Goal: Task Accomplishment & Management: Manage account settings

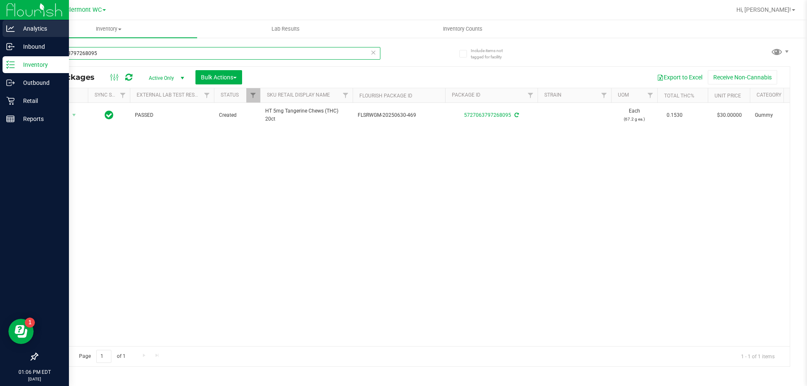
drag, startPoint x: 140, startPoint y: 50, endPoint x: 0, endPoint y: 36, distance: 141.0
click at [0, 36] on div "Analytics Inbound Inventory Outbound Retail Reports 01:06 PM EDT [DATE] 08/19 […" at bounding box center [403, 193] width 807 height 386
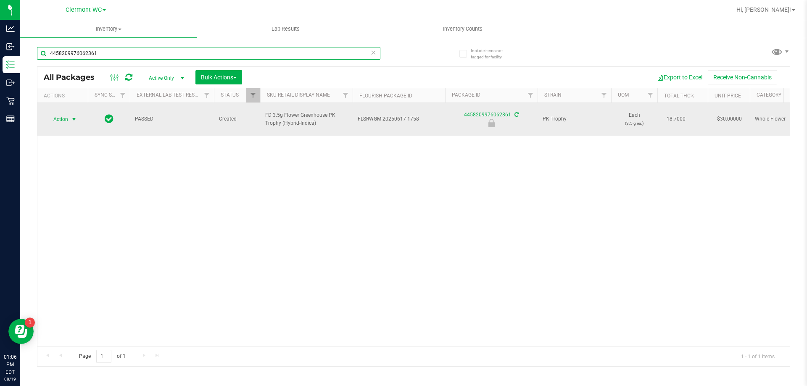
type input "4458209976062361"
click at [73, 116] on span "select" at bounding box center [74, 119] width 7 height 7
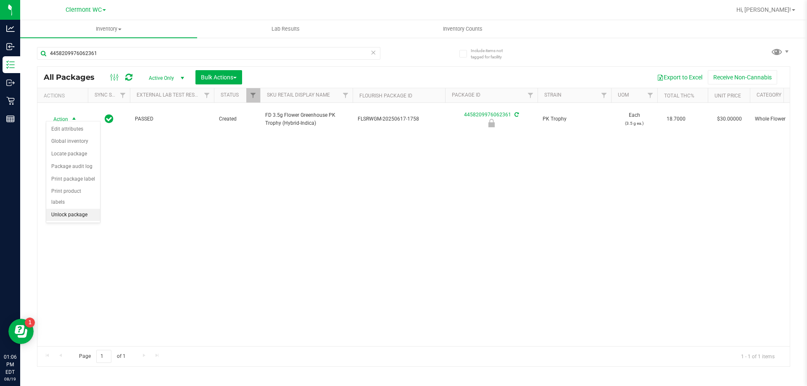
click at [74, 209] on li "Unlock package" at bounding box center [73, 215] width 54 height 13
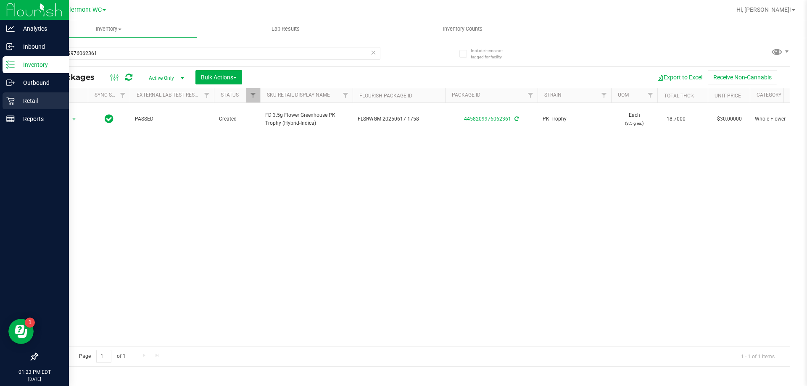
click at [5, 92] on div "Retail" at bounding box center [36, 100] width 66 height 17
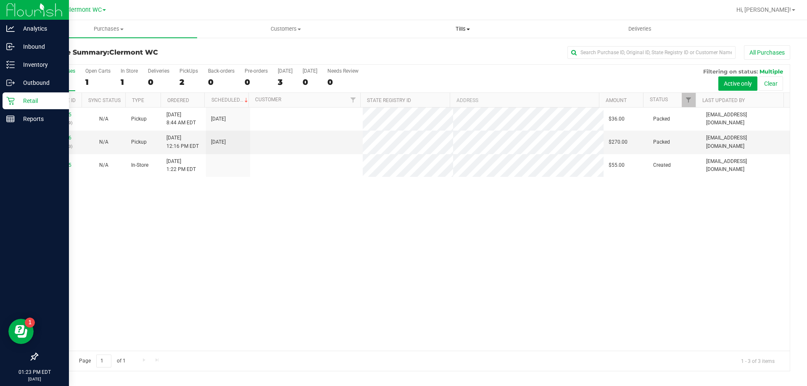
click at [463, 25] on uib-tab-heading "Tills Manage tills Reconcile e-payments" at bounding box center [462, 29] width 176 height 17
click at [452, 45] on ul "Manage tills Reconcile e-payments" at bounding box center [462, 55] width 177 height 35
click at [462, 36] on uib-tab-heading "Tills Manage tills Reconcile e-payments" at bounding box center [462, 29] width 177 height 18
click at [441, 50] on li "Manage tills" at bounding box center [462, 51] width 177 height 10
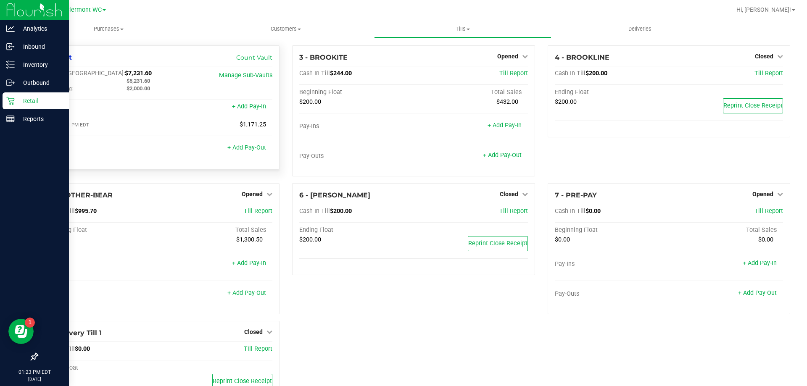
click at [251, 153] on div "Pay-Outs + Add Pay-Out" at bounding box center [158, 150] width 228 height 11
click at [251, 149] on link "+ Add Pay-Out" at bounding box center [246, 147] width 39 height 7
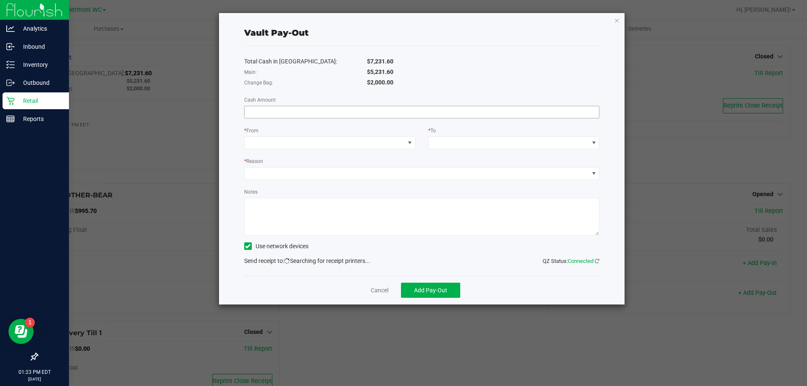
click at [392, 110] on input at bounding box center [421, 112] width 355 height 12
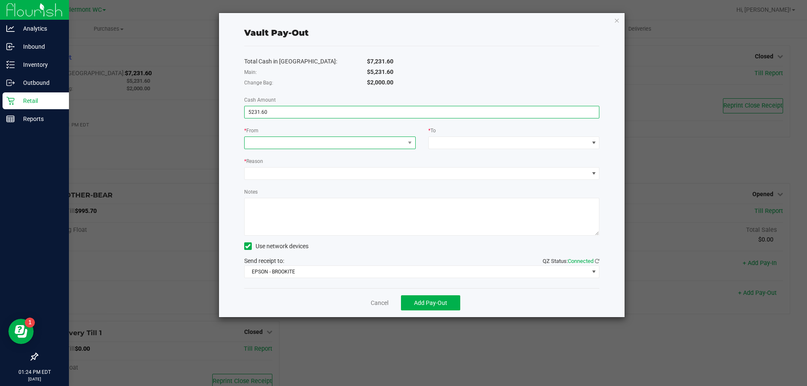
type input "$5,231.60"
click at [381, 141] on span at bounding box center [324, 143] width 160 height 12
click at [302, 195] on li "Main (Vault)" at bounding box center [329, 197] width 171 height 17
click at [516, 142] on span at bounding box center [508, 143] width 160 height 12
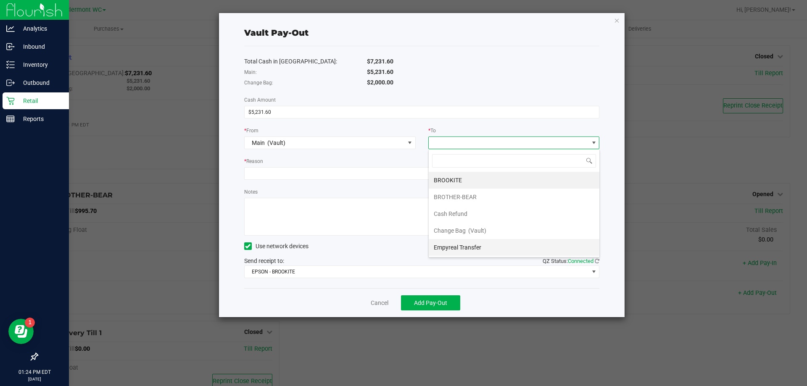
click at [486, 248] on li "Empyreal Transfer" at bounding box center [513, 247] width 171 height 17
click at [399, 165] on div "* Reason" at bounding box center [421, 162] width 355 height 11
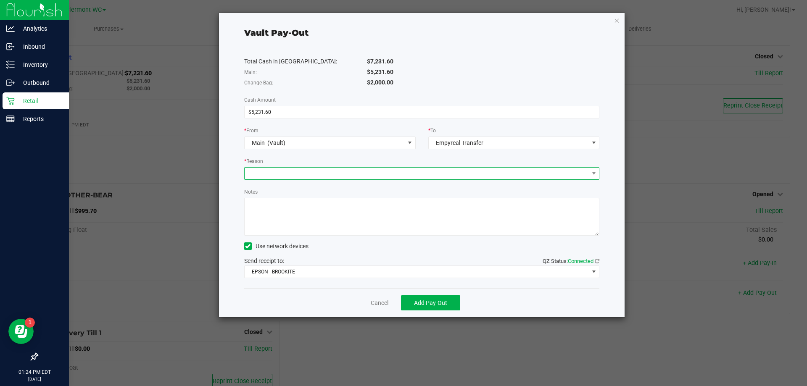
click at [392, 179] on span at bounding box center [416, 174] width 344 height 12
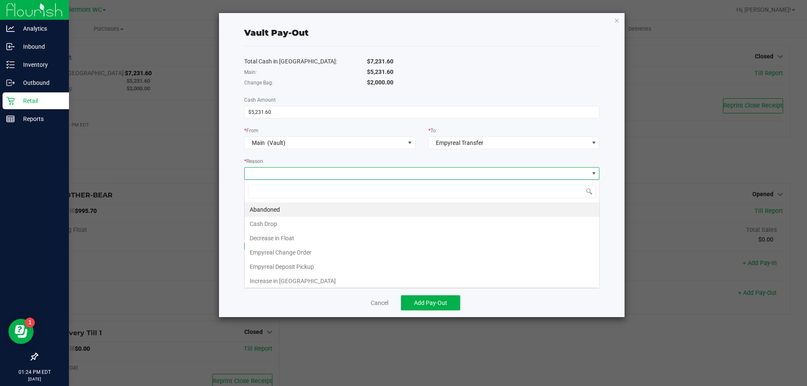
scroll to position [13, 355]
click at [393, 178] on span at bounding box center [416, 174] width 344 height 12
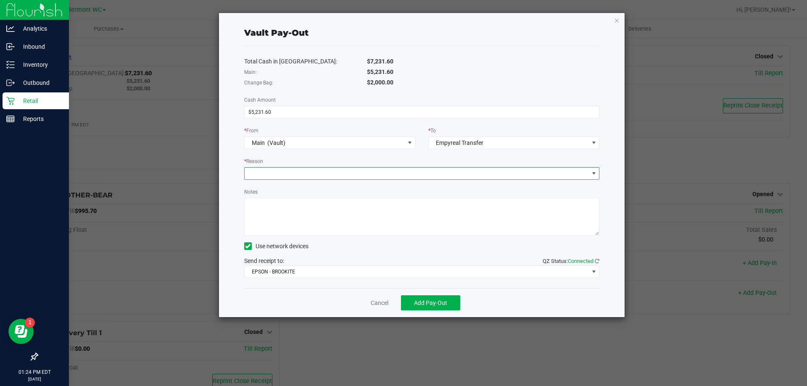
click at [393, 178] on span at bounding box center [416, 174] width 344 height 12
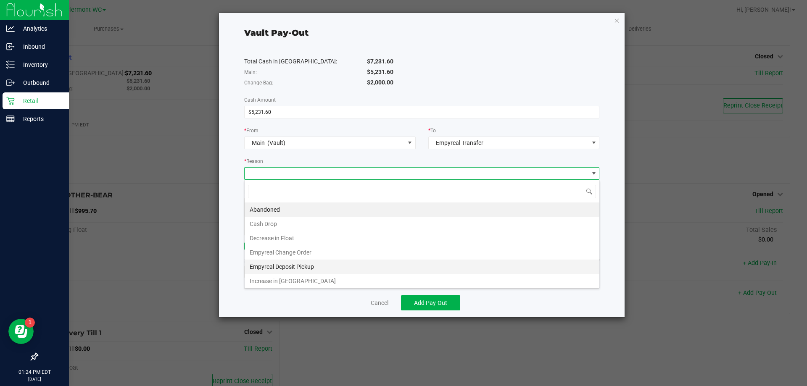
click at [313, 269] on li "Empyreal Deposit Pickup" at bounding box center [421, 267] width 355 height 14
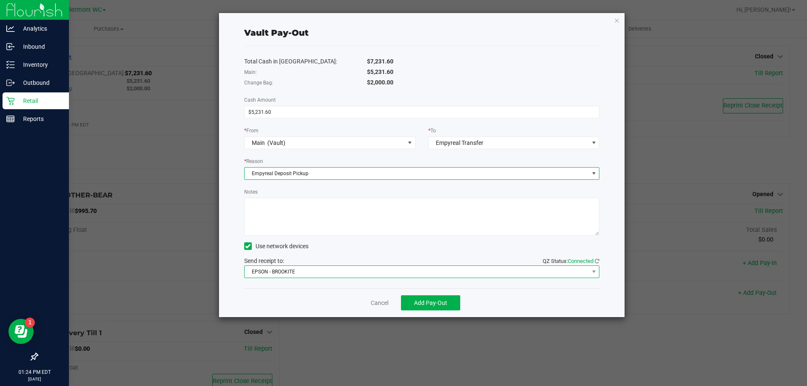
click at [311, 275] on span "EPSON - BROOKITE" at bounding box center [416, 272] width 344 height 12
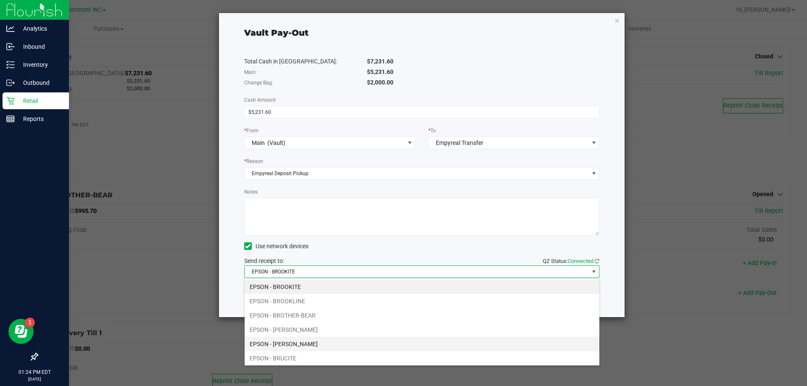
click at [316, 345] on li "EPSON - [PERSON_NAME]" at bounding box center [421, 344] width 355 height 14
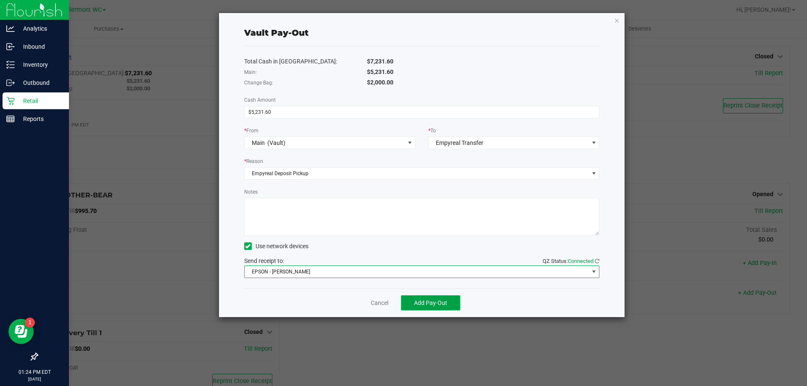
click at [430, 304] on span "Add Pay-Out" at bounding box center [430, 302] width 33 height 7
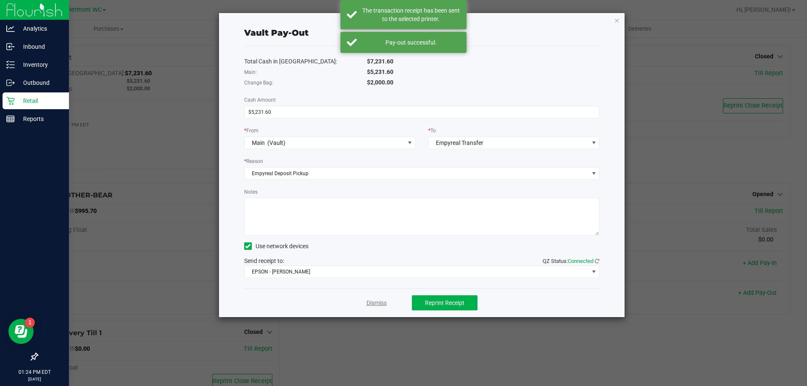
click at [378, 303] on link "Dismiss" at bounding box center [376, 303] width 20 height 9
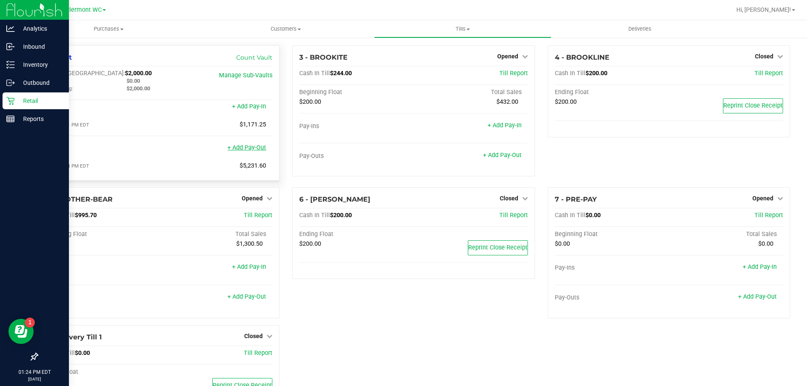
click at [255, 150] on link "+ Add Pay-Out" at bounding box center [246, 147] width 39 height 7
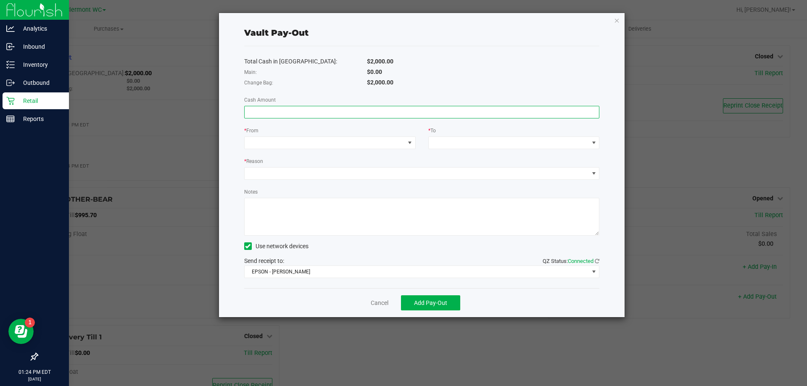
click at [441, 117] on input at bounding box center [421, 112] width 355 height 12
type input "$730.00"
click at [378, 150] on div "Total Cash in [GEOGRAPHIC_DATA]: $2,000.00 Main: $0.00 Change Bag: $2,000.00 Ca…" at bounding box center [421, 167] width 355 height 242
click at [378, 147] on span at bounding box center [324, 143] width 160 height 12
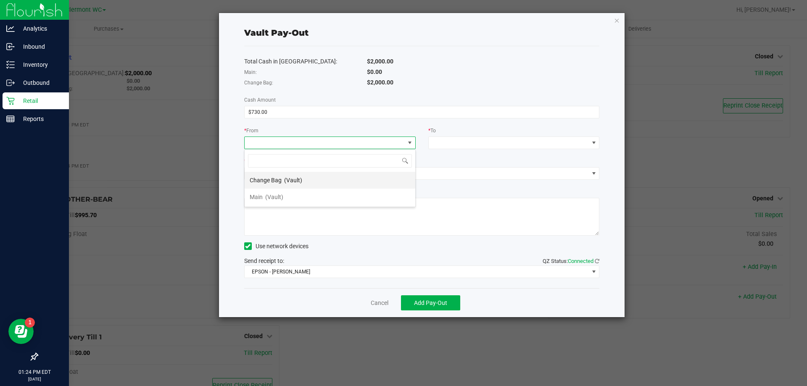
click at [326, 181] on li "Change Bag (Vault)" at bounding box center [329, 180] width 171 height 17
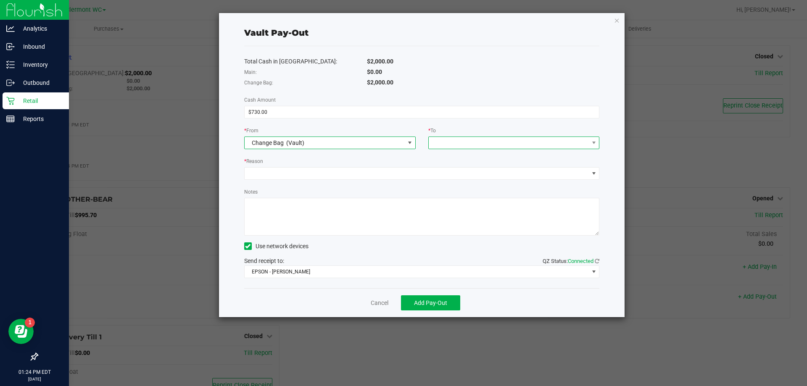
click at [488, 142] on span at bounding box center [508, 143] width 160 height 12
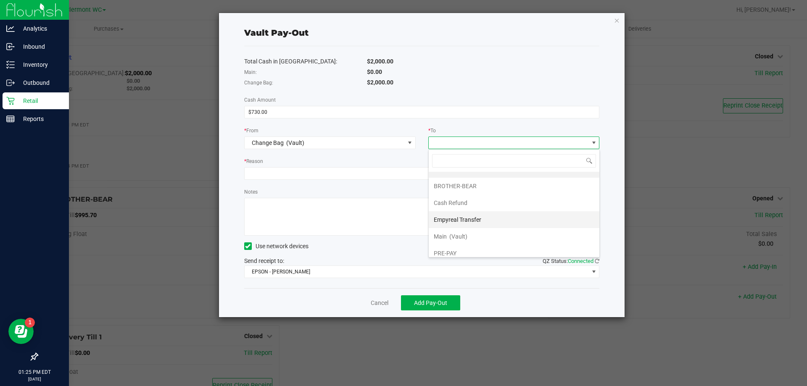
scroll to position [17, 0]
click at [502, 217] on li "Empyreal Transfer" at bounding box center [513, 213] width 171 height 17
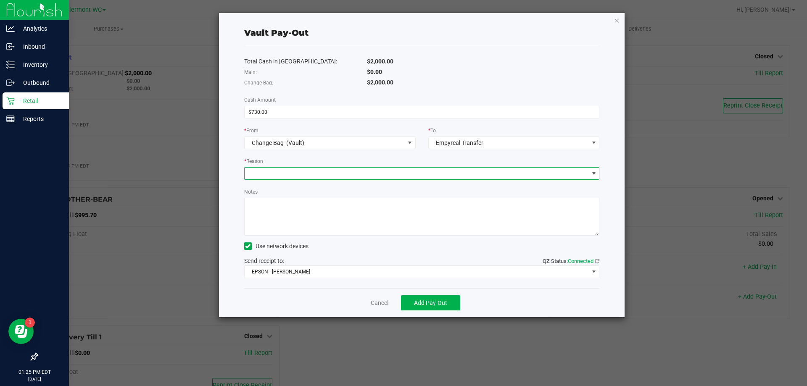
click at [439, 168] on span at bounding box center [416, 174] width 344 height 12
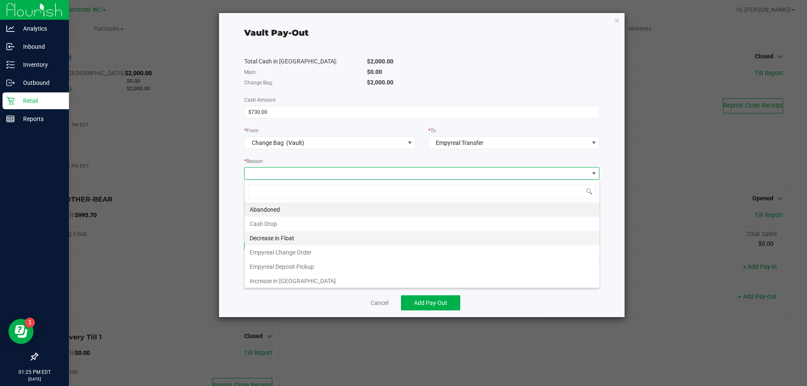
scroll to position [13, 355]
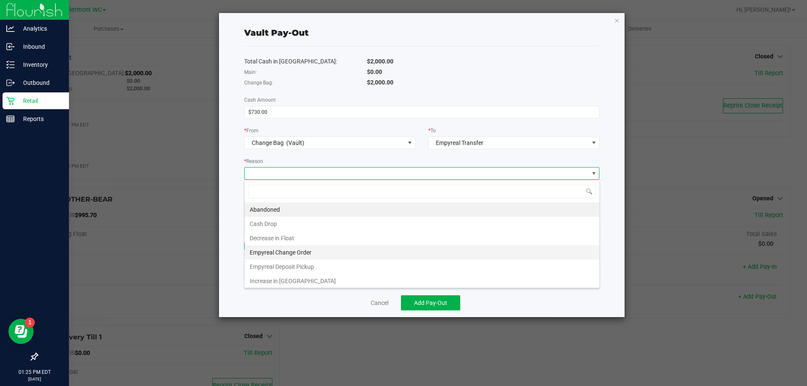
click at [342, 253] on li "Empyreal Change Order" at bounding box center [421, 252] width 355 height 14
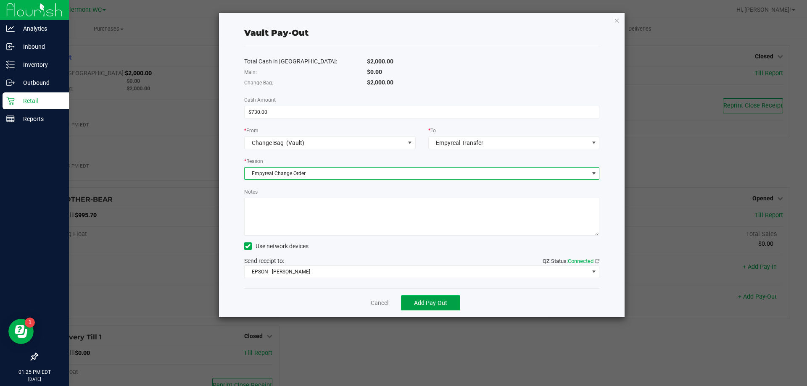
click at [436, 302] on span "Add Pay-Out" at bounding box center [430, 302] width 33 height 7
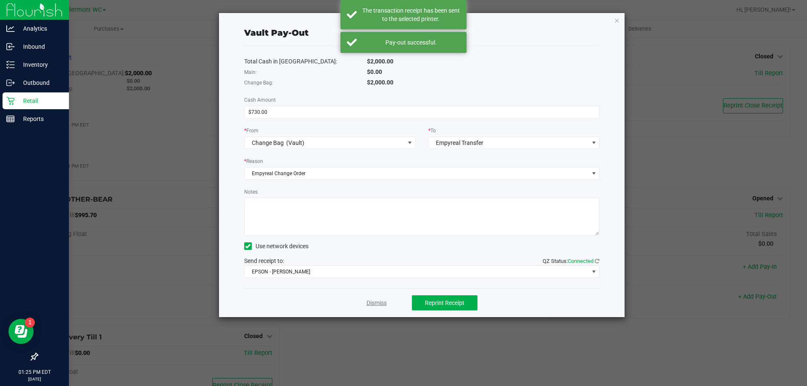
click at [381, 302] on link "Dismiss" at bounding box center [376, 303] width 20 height 9
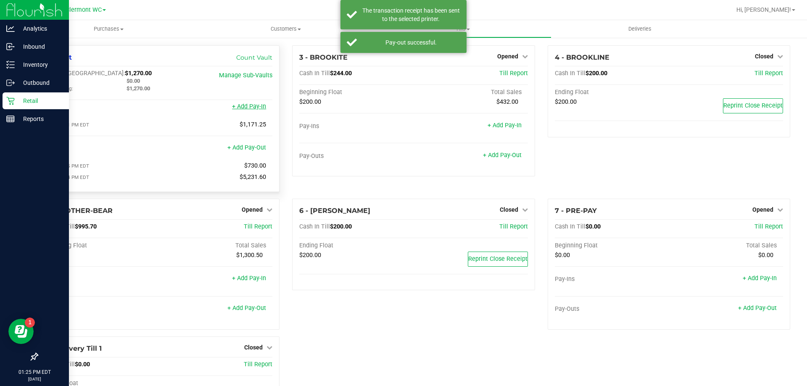
click at [256, 109] on link "+ Add Pay-In" at bounding box center [249, 106] width 34 height 7
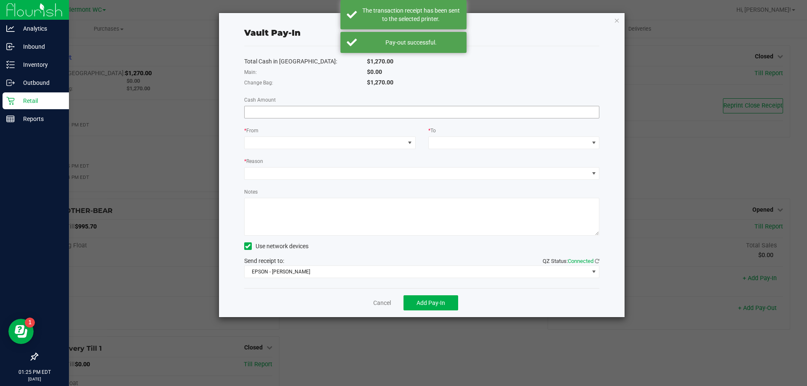
click at [368, 106] on input at bounding box center [421, 112] width 355 height 12
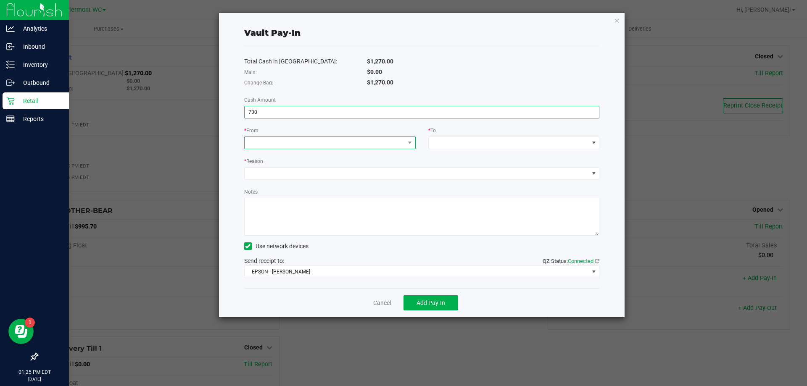
type input "$730.00"
click at [347, 148] on span at bounding box center [324, 143] width 160 height 12
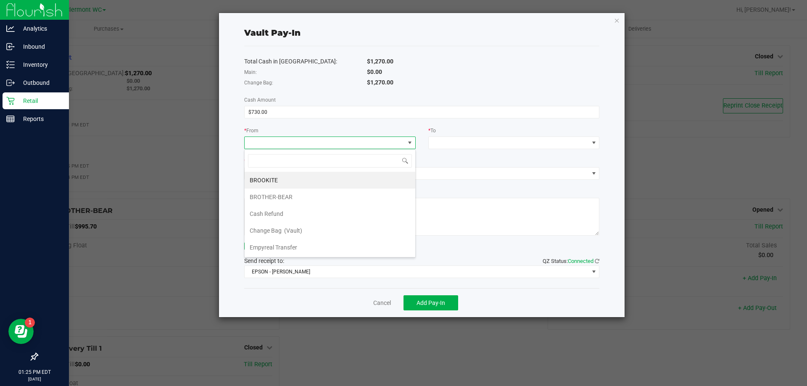
drag, startPoint x: 299, startPoint y: 249, endPoint x: 330, endPoint y: 227, distance: 37.6
click at [299, 249] on li "Empyreal Transfer" at bounding box center [329, 247] width 171 height 17
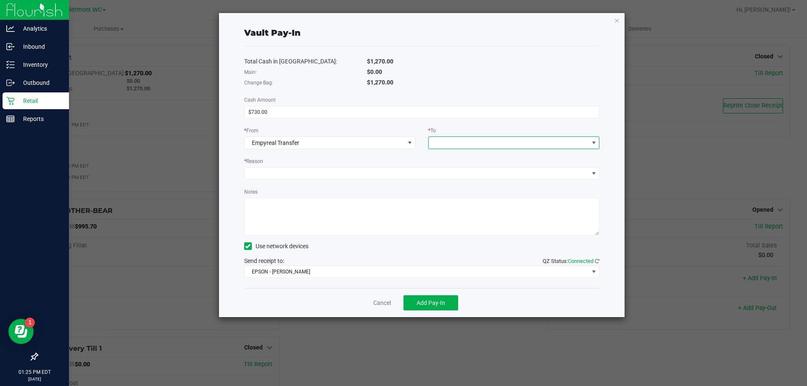
click at [450, 141] on span at bounding box center [508, 143] width 160 height 12
click at [456, 180] on span "Change Bag" at bounding box center [449, 180] width 32 height 7
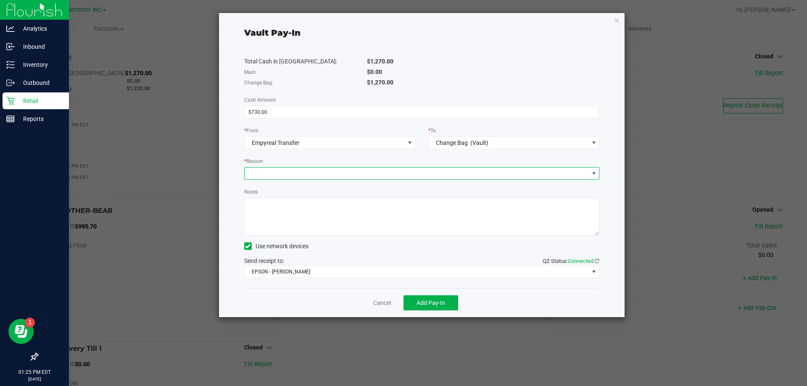
click at [453, 171] on span at bounding box center [416, 174] width 344 height 12
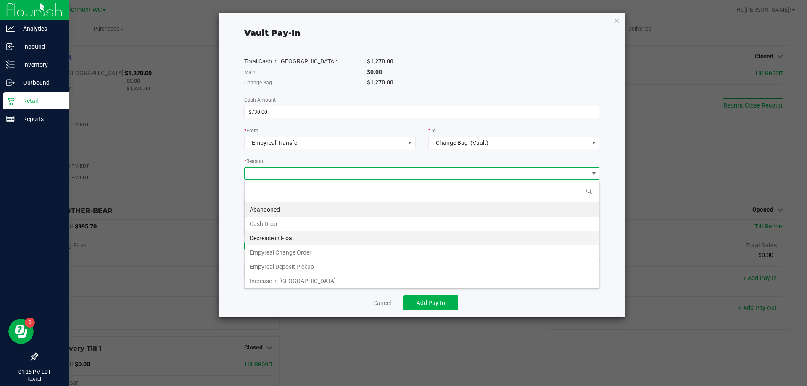
scroll to position [13, 355]
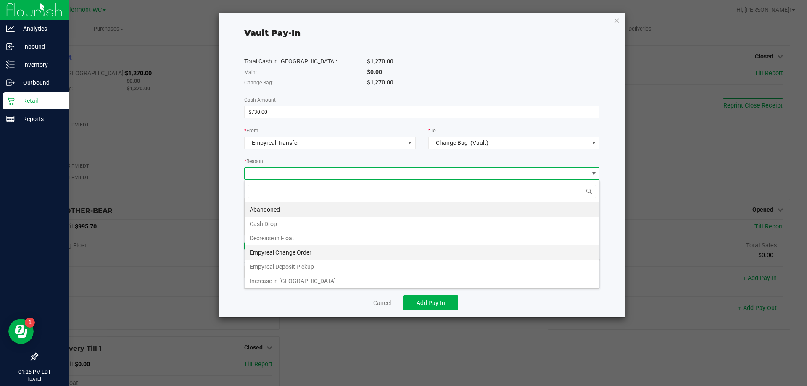
click at [358, 252] on li "Empyreal Change Order" at bounding box center [421, 252] width 355 height 14
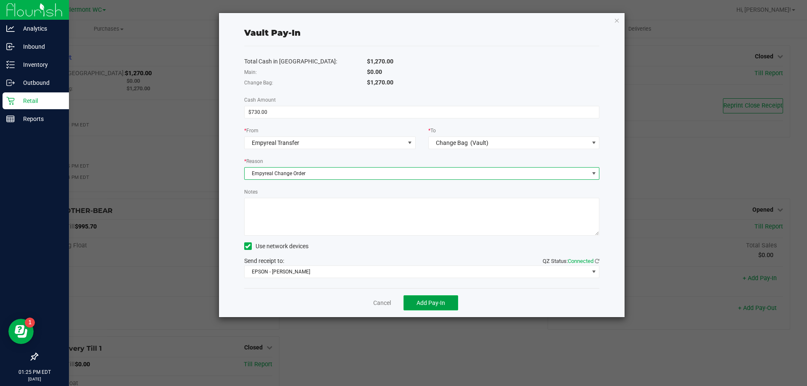
click at [445, 301] on button "Add Pay-In" at bounding box center [430, 302] width 55 height 15
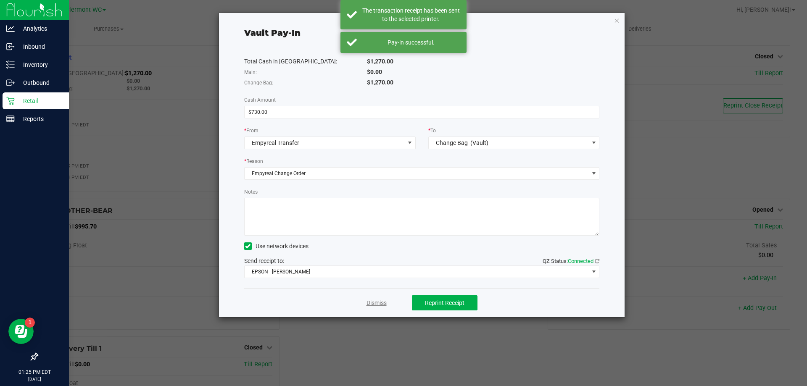
click at [383, 302] on link "Dismiss" at bounding box center [376, 303] width 20 height 9
